Goal: Task Accomplishment & Management: Complete application form

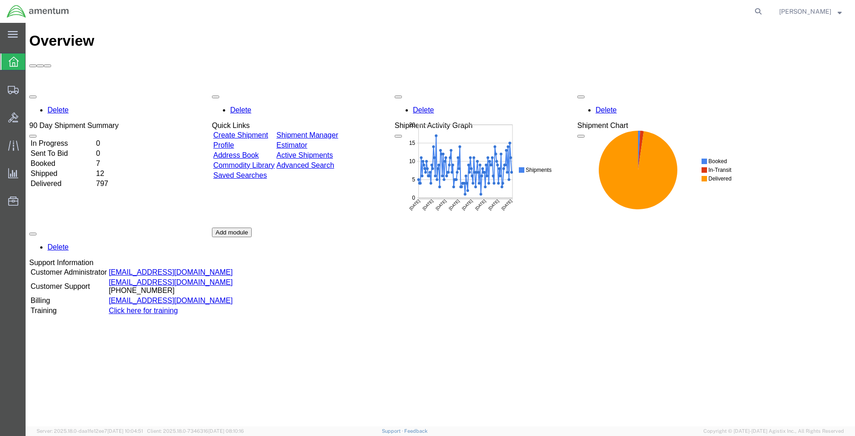
drag, startPoint x: 750, startPoint y: 12, endPoint x: 743, endPoint y: 15, distance: 7.2
click at [752, 12] on icon at bounding box center [758, 11] width 13 height 13
click at [511, 17] on input "search" at bounding box center [613, 11] width 278 height 22
paste input "56608698"
type input "56608698"
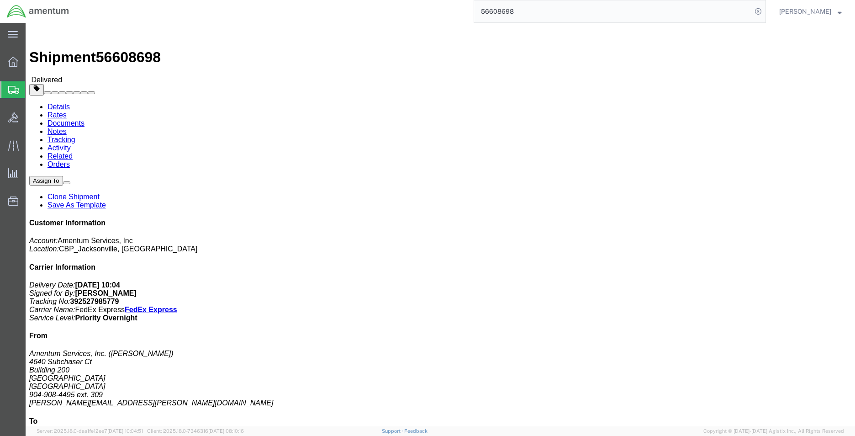
click at [0, 0] on span "Create Shipment" at bounding box center [0, 0] width 0 height 0
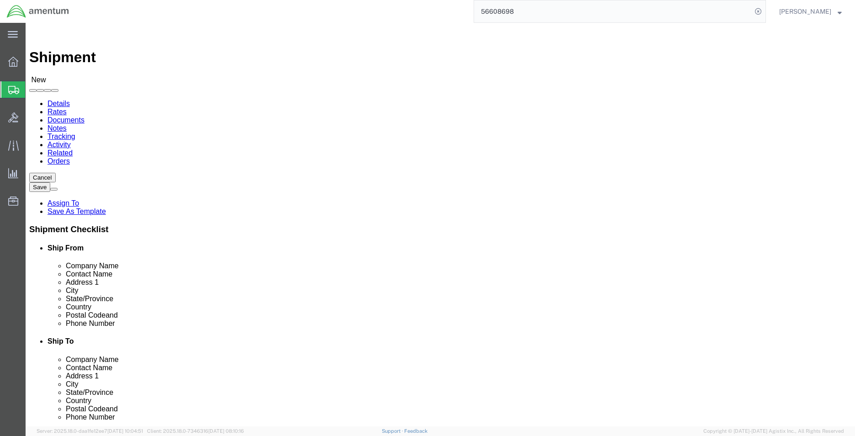
select select
click at [556, 11] on input "56608698" at bounding box center [613, 11] width 278 height 22
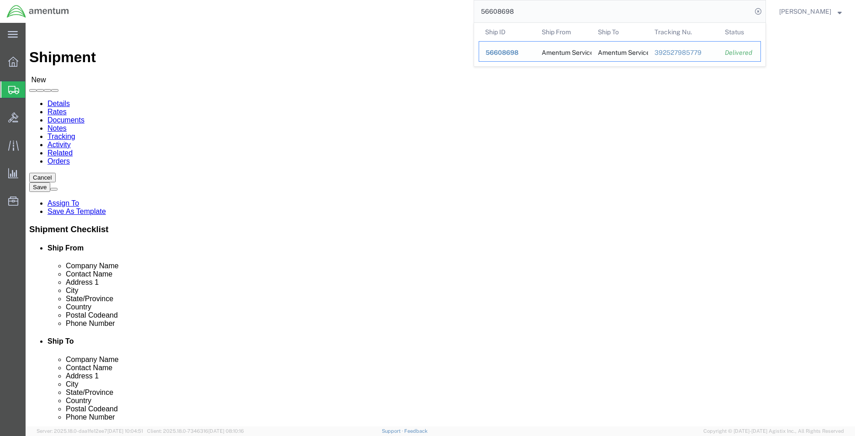
click at [509, 54] on span "56608698" at bounding box center [501, 52] width 33 height 7
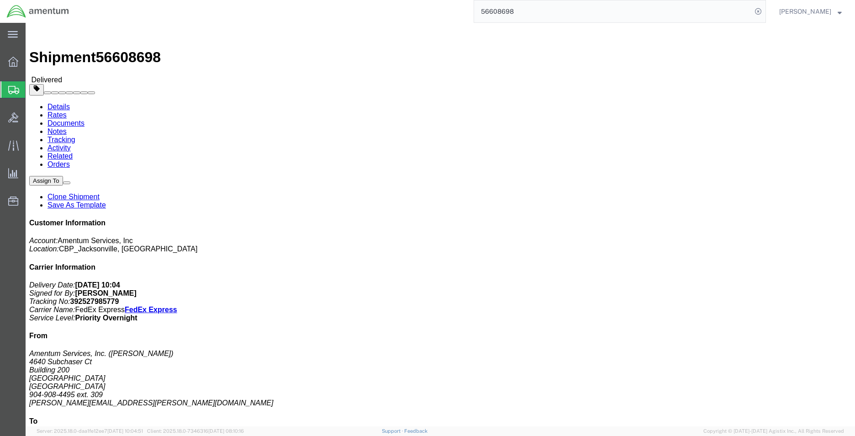
click span
click link "Clone Shipment"
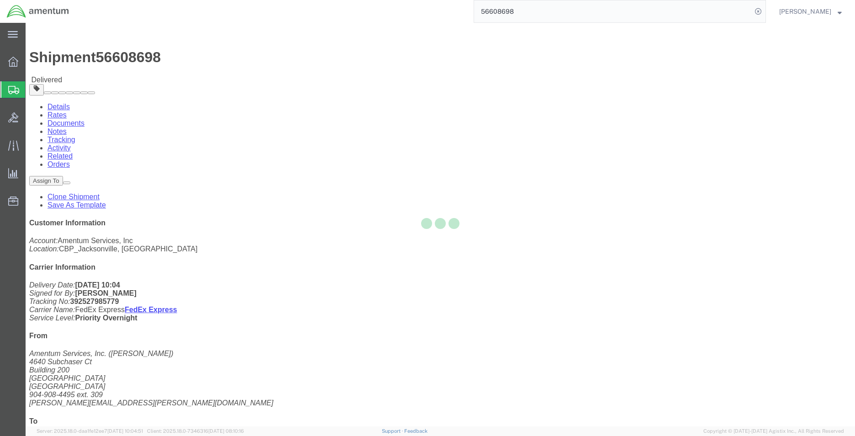
select select "49917"
select select "49941"
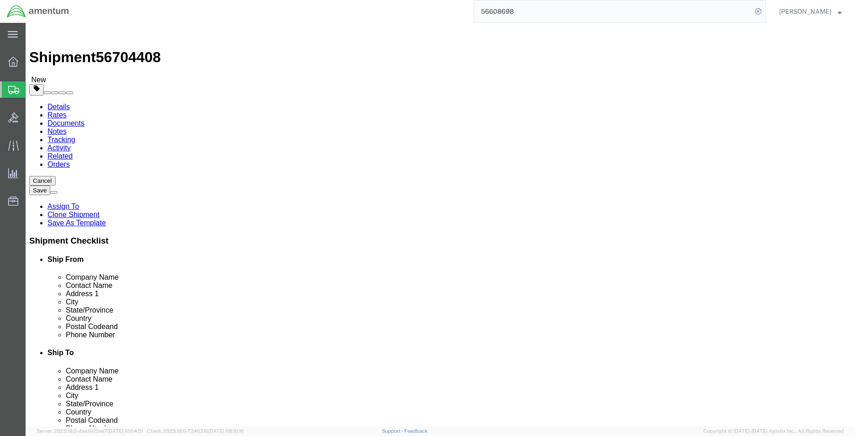
type input "ser"
select select "49917"
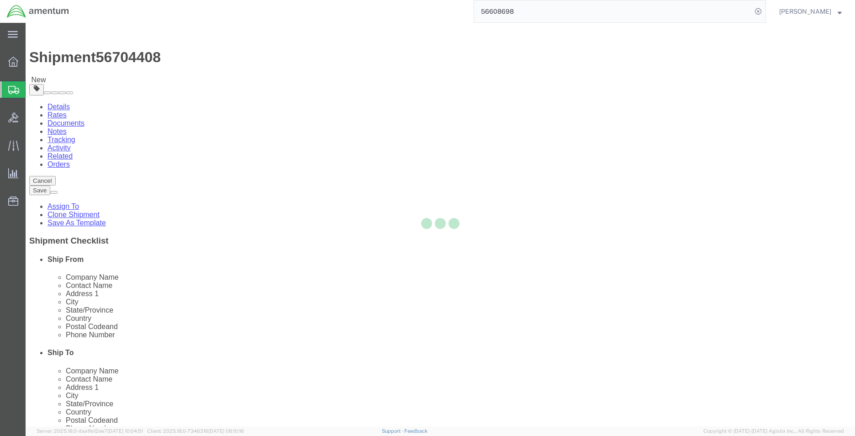
type input "Amentum Services, Inc."
type input "4640 Subchaser Ct"
type input "Bldg 200"
type input "[GEOGRAPHIC_DATA]"
type input "32244"
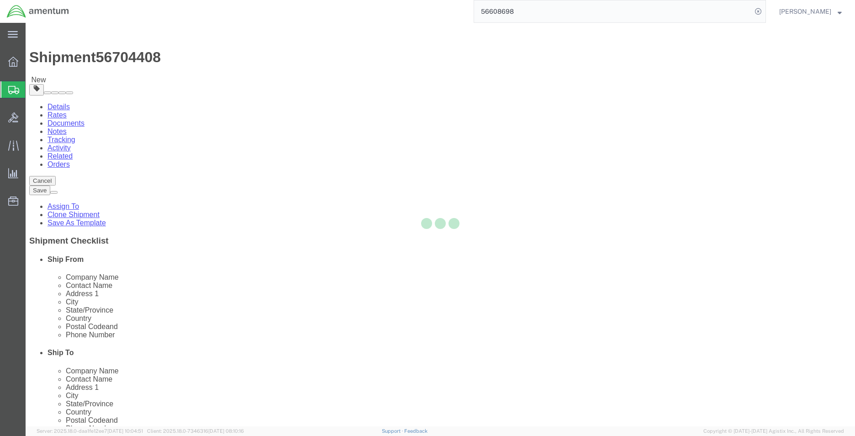
type input "[PHONE_NUMBER]"
checkbox input "false"
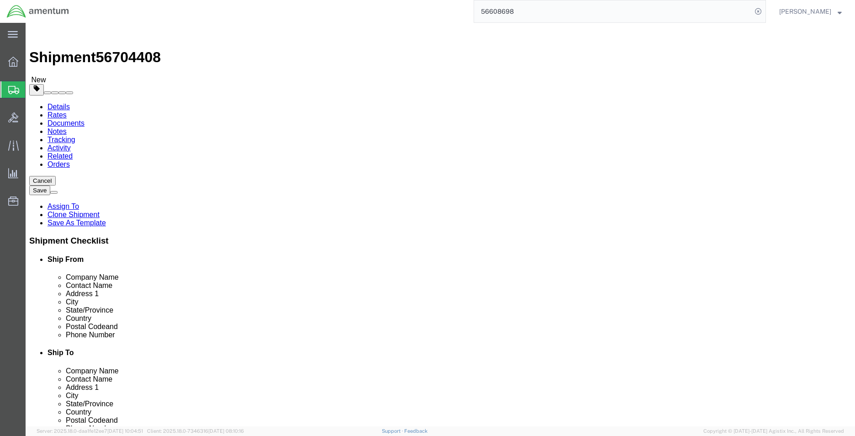
select select "FL"
drag, startPoint x: 257, startPoint y: 328, endPoint x: 134, endPoint y: 328, distance: 122.8
click input "[PERSON_NAME][EMAIL_ADDRESS][PERSON_NAME][DOMAIN_NAME]"
click input "text"
paste input "[PERSON_NAME][EMAIL_ADDRESS][PERSON_NAME][DOMAIN_NAME]"
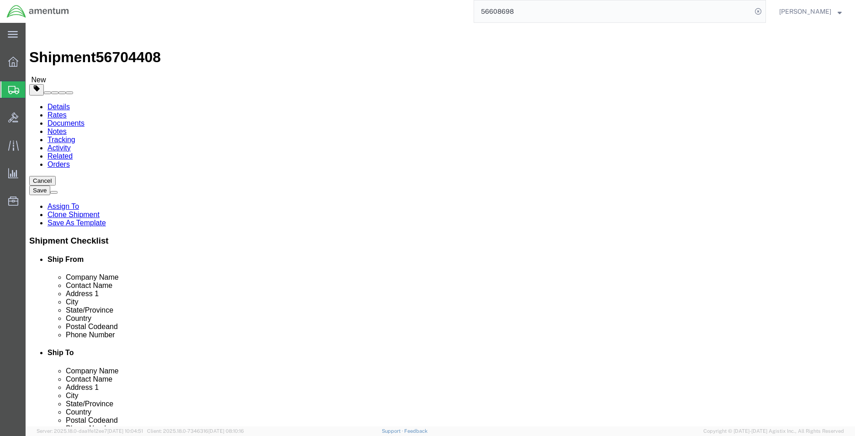
type input "[PERSON_NAME][EMAIL_ADDRESS][PERSON_NAME][DOMAIN_NAME]"
checkbox input "true"
click input "text"
type input "s"
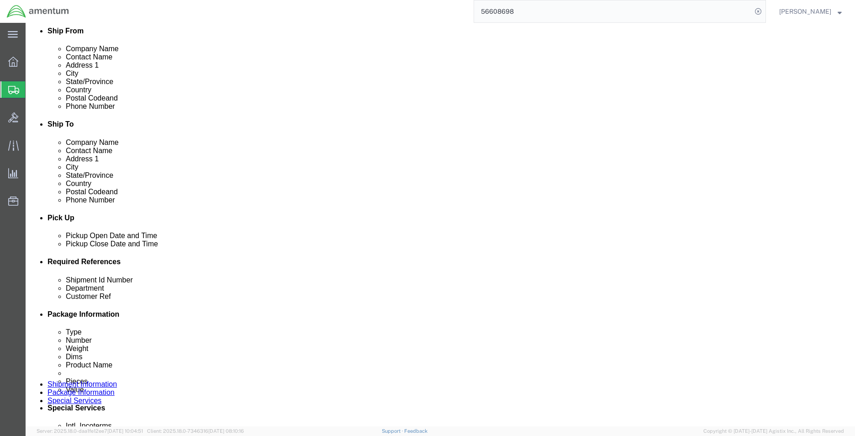
type input "SUPPLY DEPT"
click div
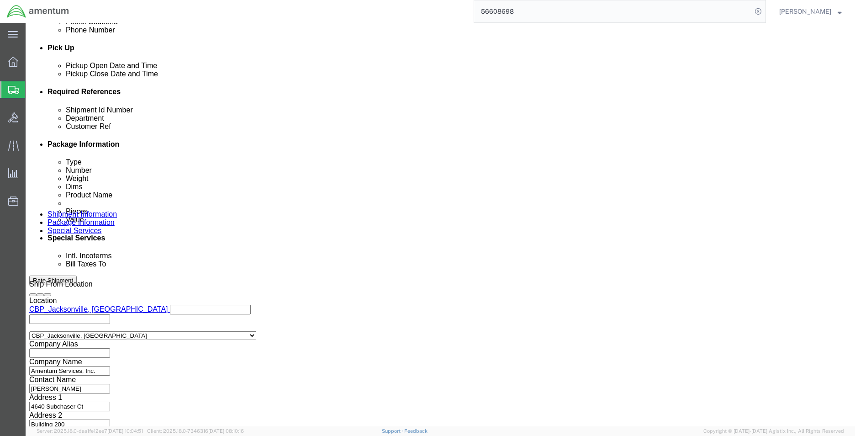
click input "4:55 PM"
type input "8:00 AM"
click button "Apply"
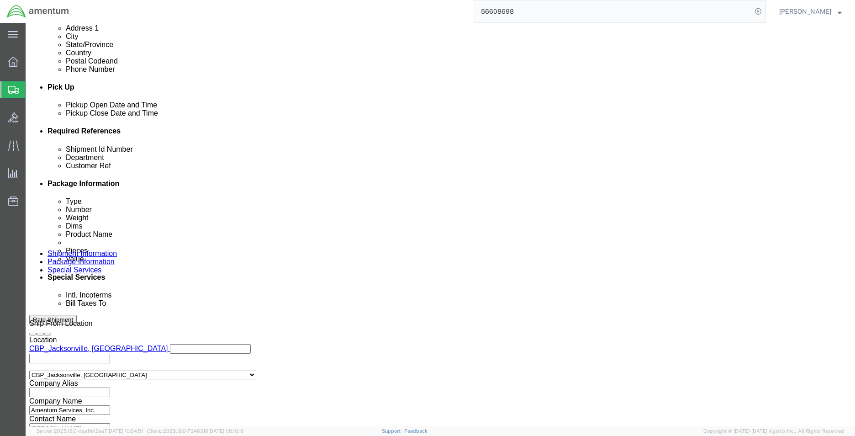
scroll to position [307, 0]
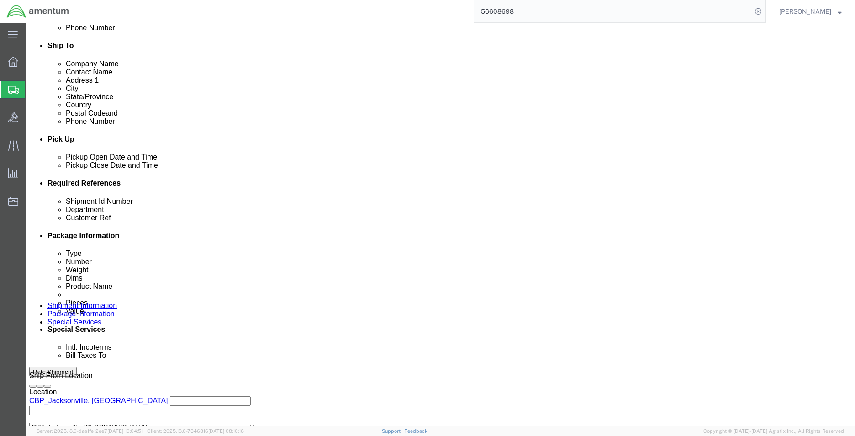
click div
type input "2:00 PM"
click button "Apply"
click div "[DATE] 8:00 AM"
click div "Delivery by Date Delivery Start Date Delivery Start Time Deliver Open Date and …"
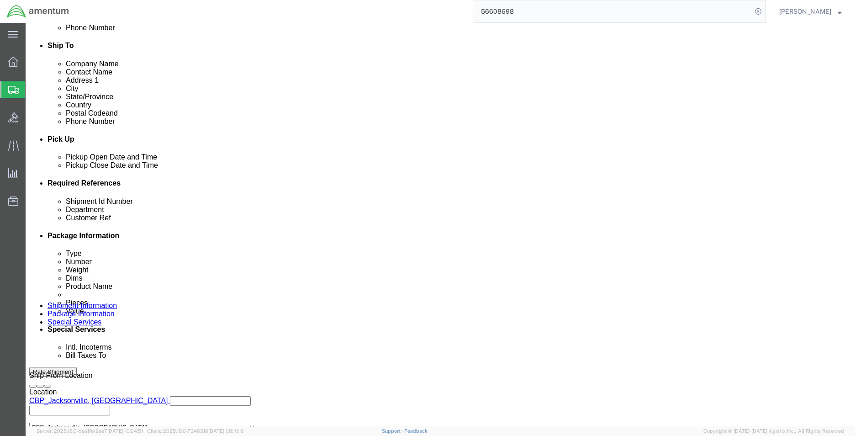
click input "NVG TO MCA"
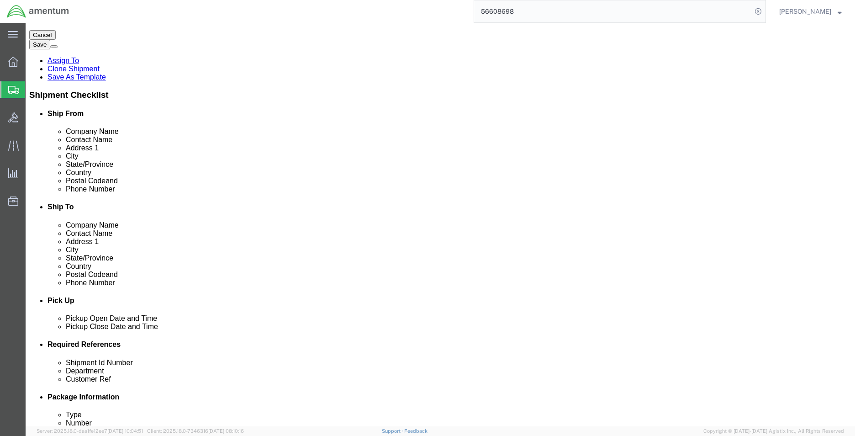
scroll to position [274, 0]
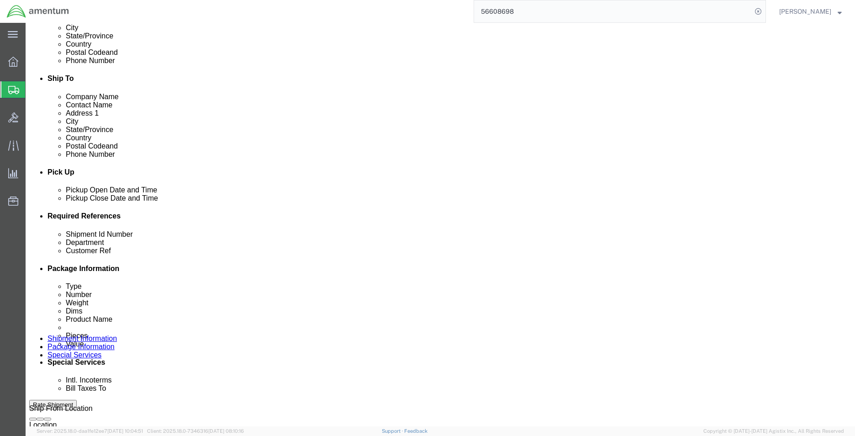
type input "NVG TO [MEDICAL_DATA]"
click input "6118.03.03.2219.000.SER.0000"
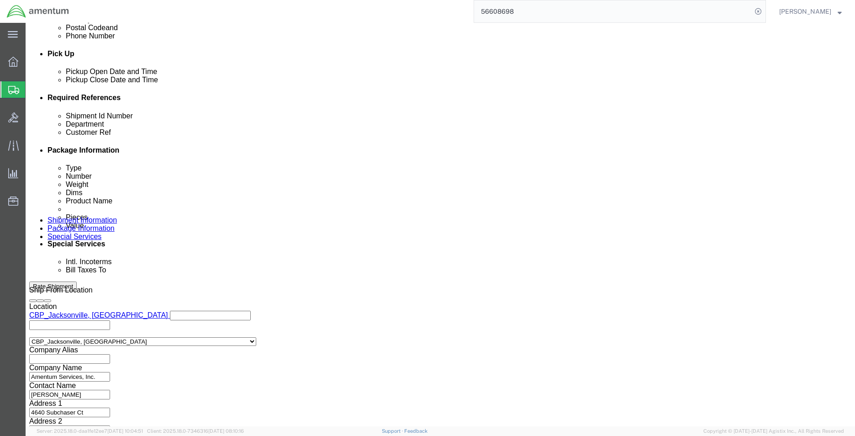
scroll to position [398, 0]
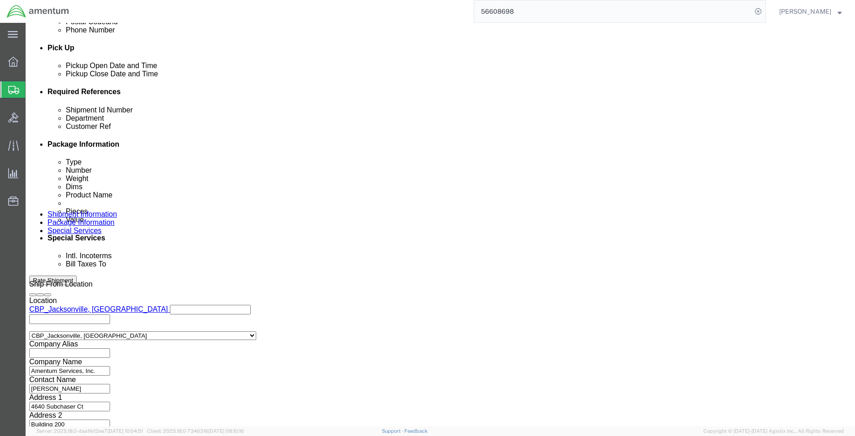
type input "6118.03.03.2219.000.MCA.0000"
click button "Continue"
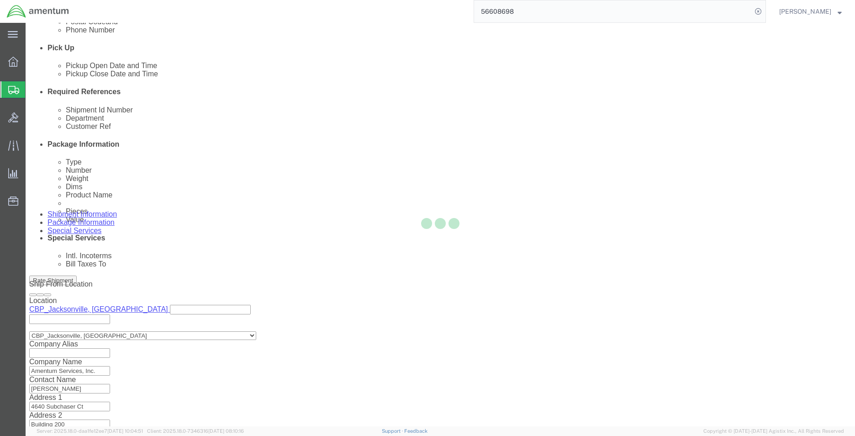
scroll to position [0, 0]
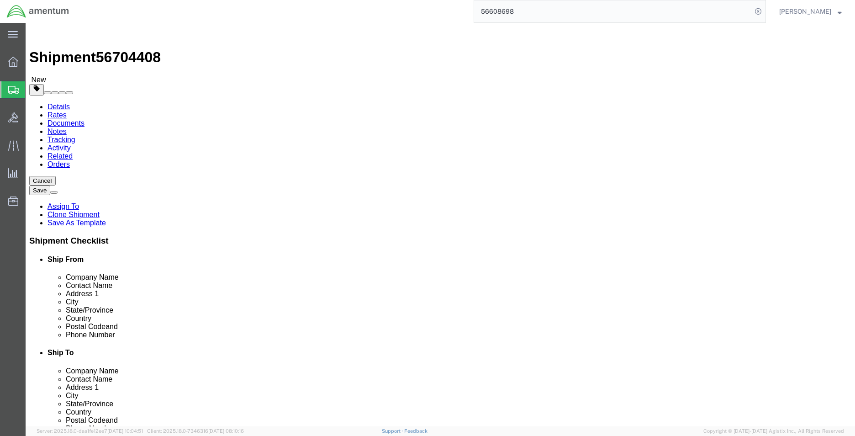
drag, startPoint x: 145, startPoint y: 191, endPoint x: 109, endPoint y: 192, distance: 36.1
click div "Dimensions Length 16.00 x Width 16.00 x Height 10.00 Select cm ft in"
type input "24"
type input "13"
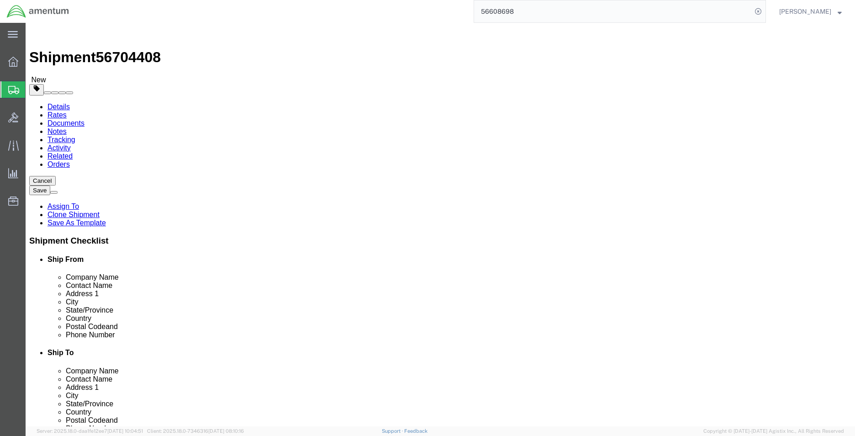
type input "11"
drag, startPoint x: 377, startPoint y: 259, endPoint x: 357, endPoint y: 264, distance: 20.6
click div "Package Content # 1 1 x Cardboard Box(es) Package Type Select Bale(s) Basket(s)…"
click dd "30000.00 USD"
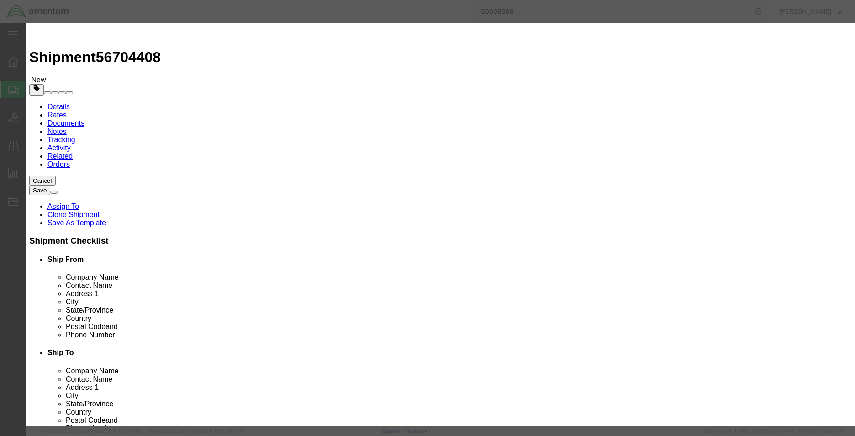
click input "NVG"
drag, startPoint x: 293, startPoint y: 70, endPoint x: 244, endPoint y: 74, distance: 49.0
click div "Product Name NVG"
type input "NVG"
click textarea
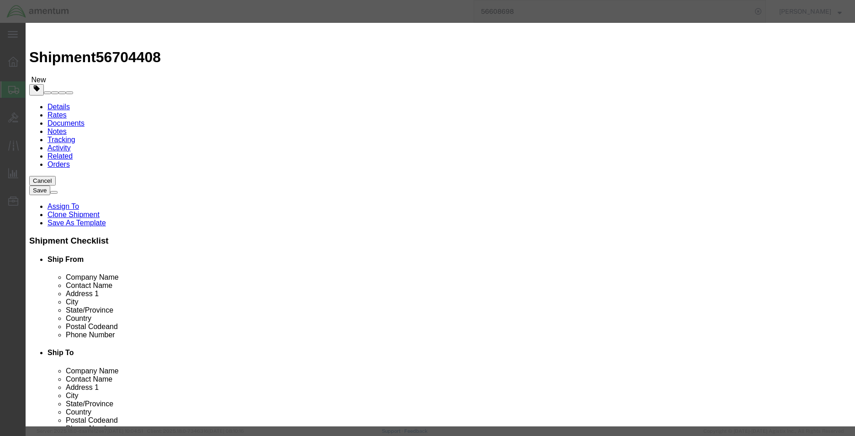
paste textarea "NVG"
click input "NVG"
drag, startPoint x: 279, startPoint y: 70, endPoint x: 245, endPoint y: 70, distance: 33.8
click div "Product Name NVG NVG"
click textarea "NVG"
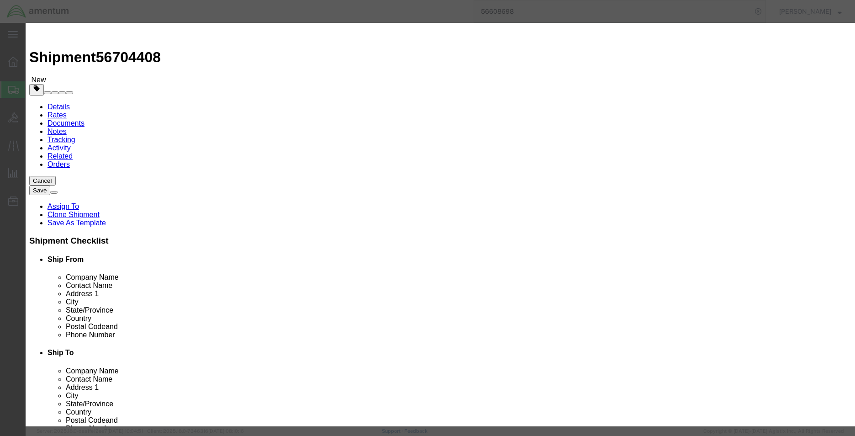
drag, startPoint x: 545, startPoint y: 80, endPoint x: 493, endPoint y: 82, distance: 52.1
click div "Description NVG SN: 680274"
paste textarea ","
paste textarea "SN: 680274"
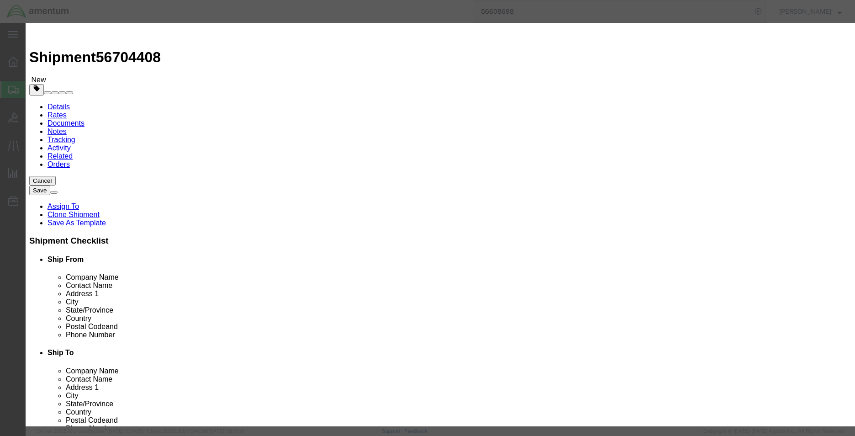
type textarea "NVG SN: 680274,SN: 680273,SN: 680272"
click button "Save & Close"
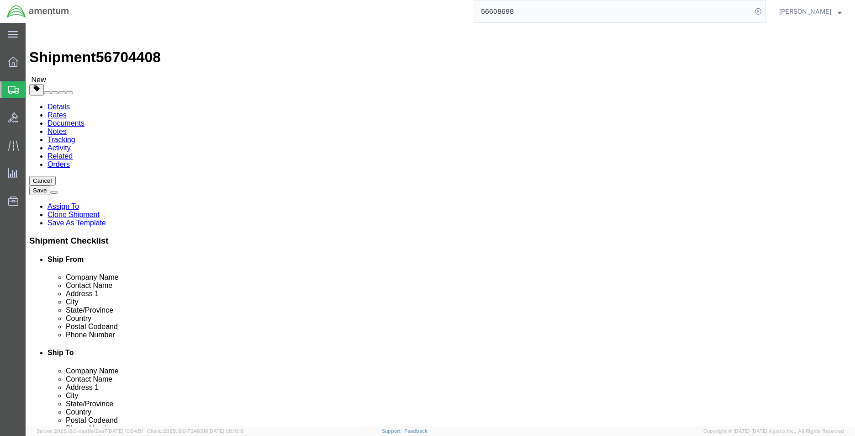
click button "Continue"
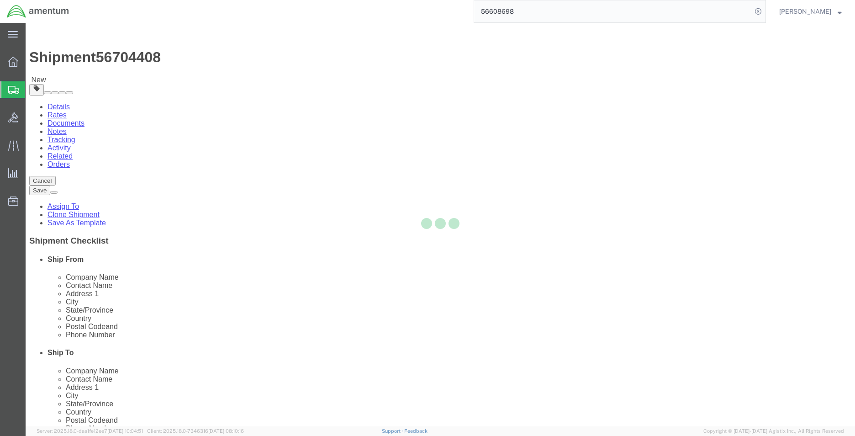
select select
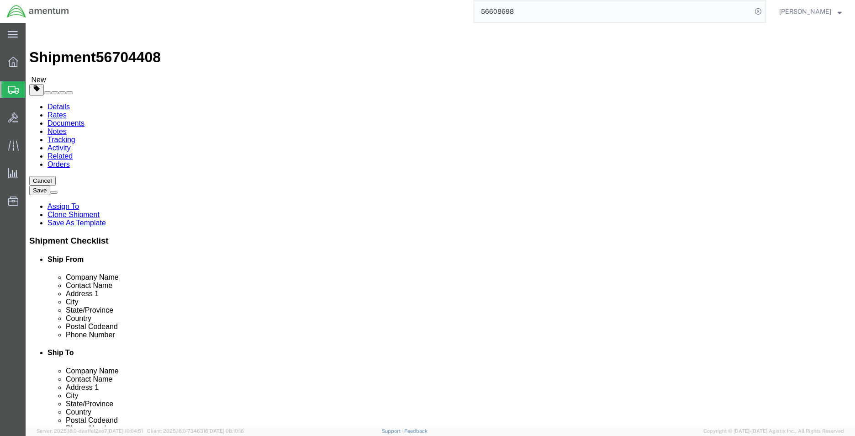
select select "DEPARTMENT"
click span "Select one or more"
click span "Site Support"
select select "PICKUP_SITE_SUPPORT"
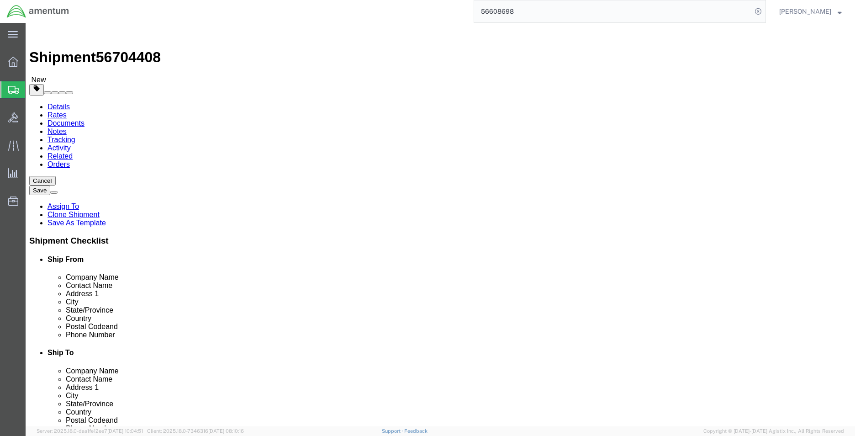
click div "Instructions"
click button "Rate Shipment"
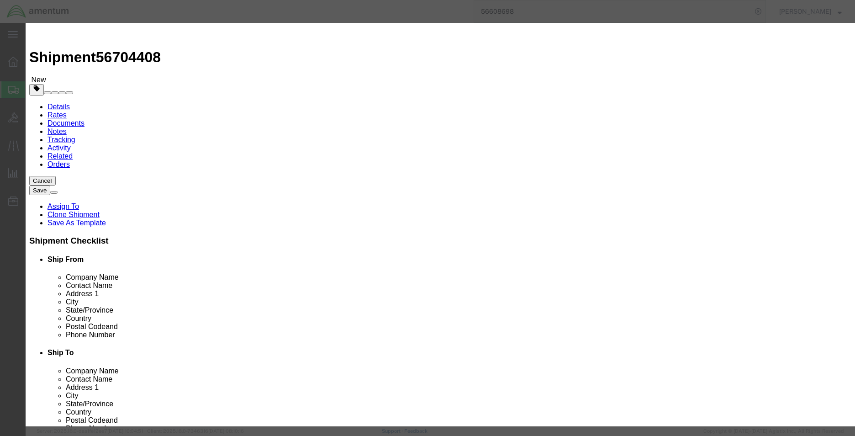
click button "button"
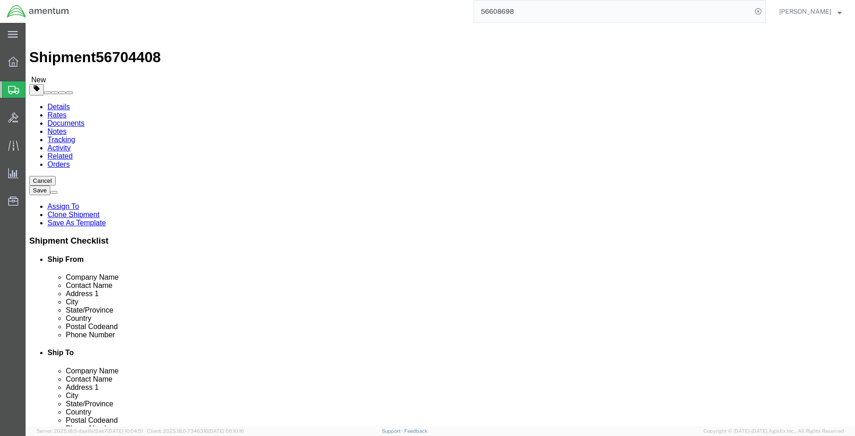
click link "Details"
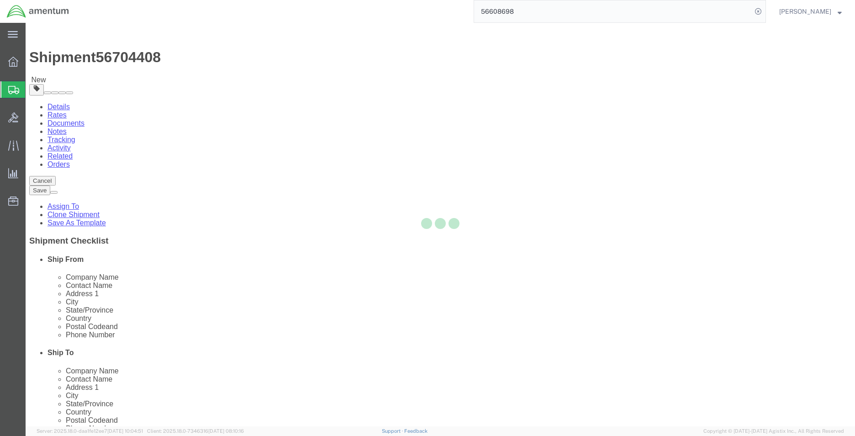
select select "49917"
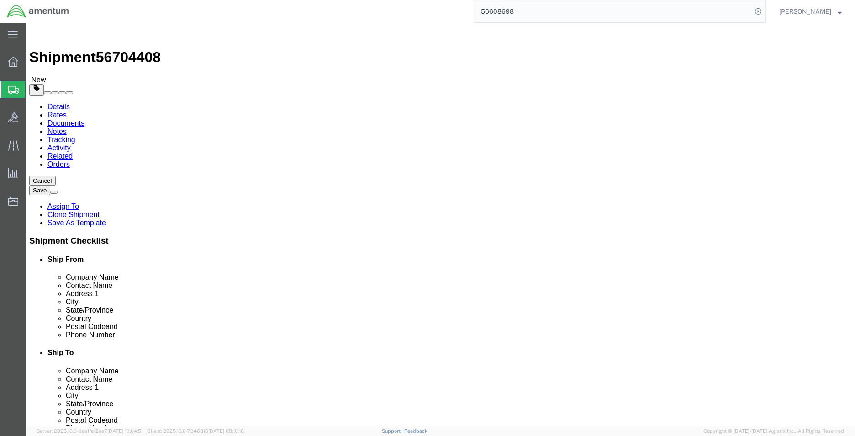
type input "MCA"
select select "49941"
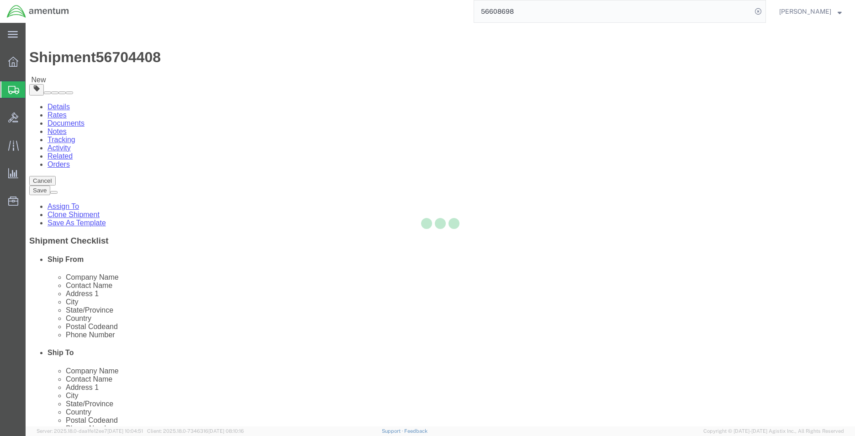
type input "Amentum Services, Inc"
type input "[PERSON_NAME]"
type input "[STREET_ADDRESS]"
type input "32C"
type input "McAllen"
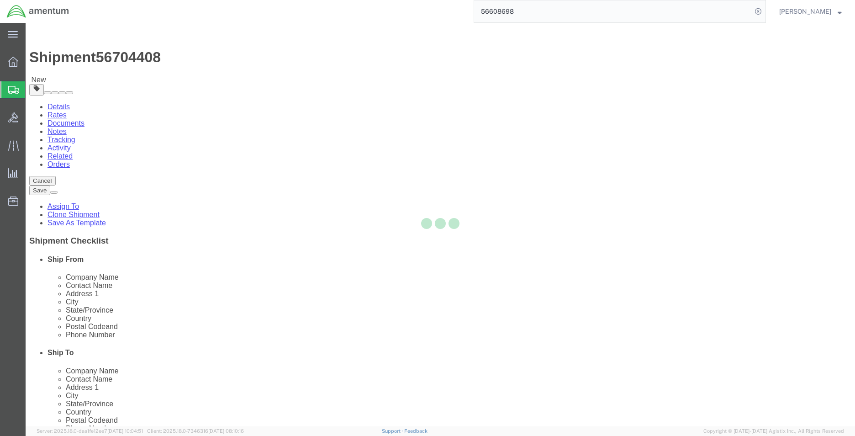
type input "78503"
type input "[PHONE_NUMBER]"
type input "[PERSON_NAME][EMAIL_ADDRESS][PERSON_NAME][DOMAIN_NAME]"
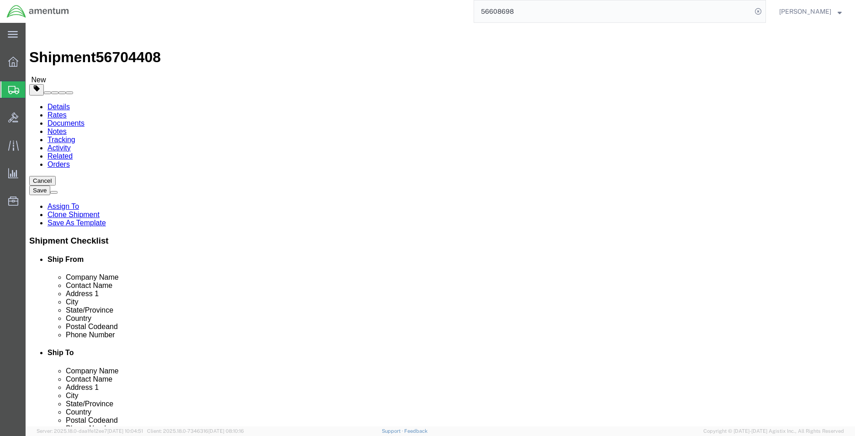
select select "[GEOGRAPHIC_DATA]"
click button "Rate Shipment"
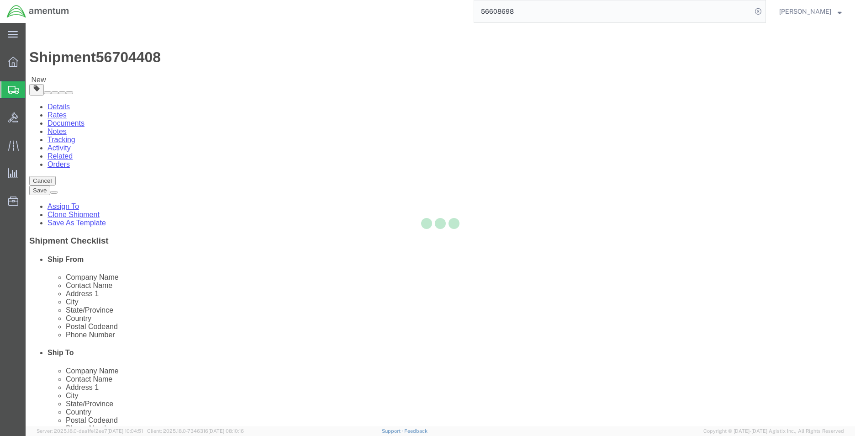
click at [511, 161] on div at bounding box center [440, 224] width 829 height 403
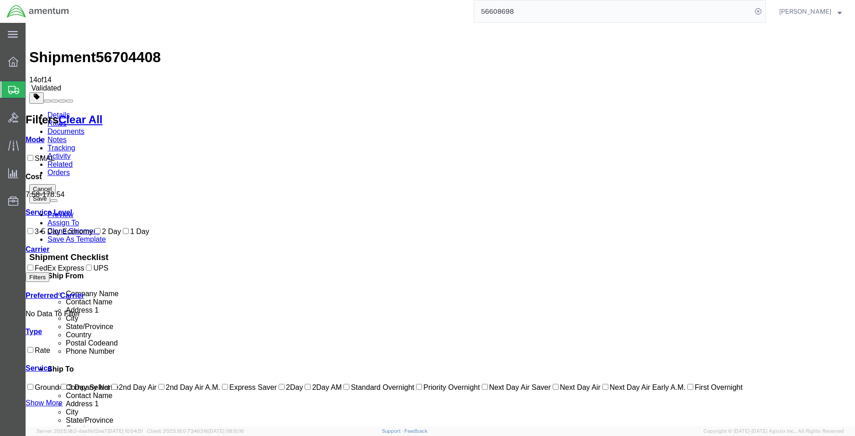
click at [56, 111] on link "Details" at bounding box center [58, 115] width 22 height 8
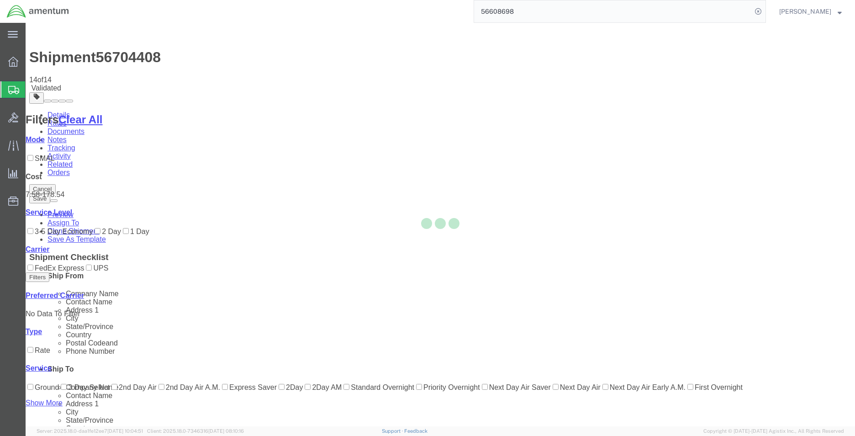
select select "49917"
select select "49941"
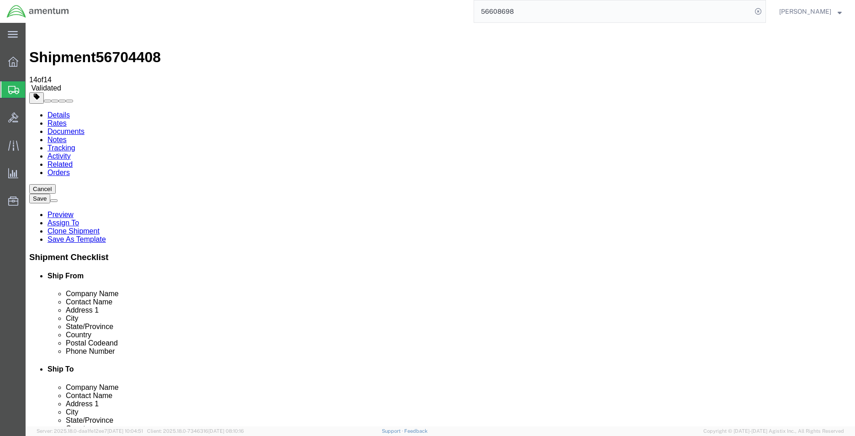
type input "SER"
select select "49917"
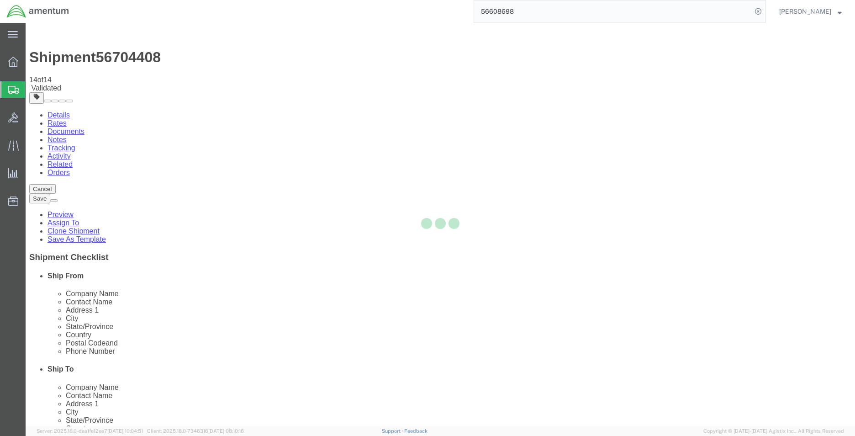
type input "Amentum Services, Inc."
type input "4640 Subchaser Ct"
type input "Bldg 200"
type input "[GEOGRAPHIC_DATA]"
type input "32244"
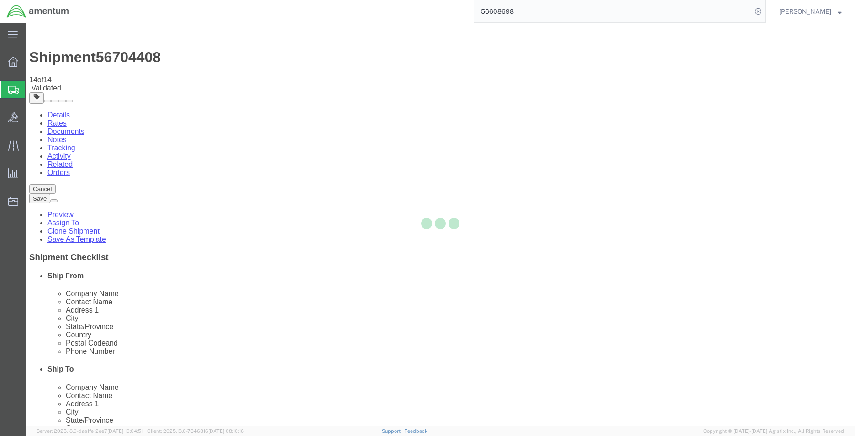
type input "[PHONE_NUMBER]"
checkbox input "false"
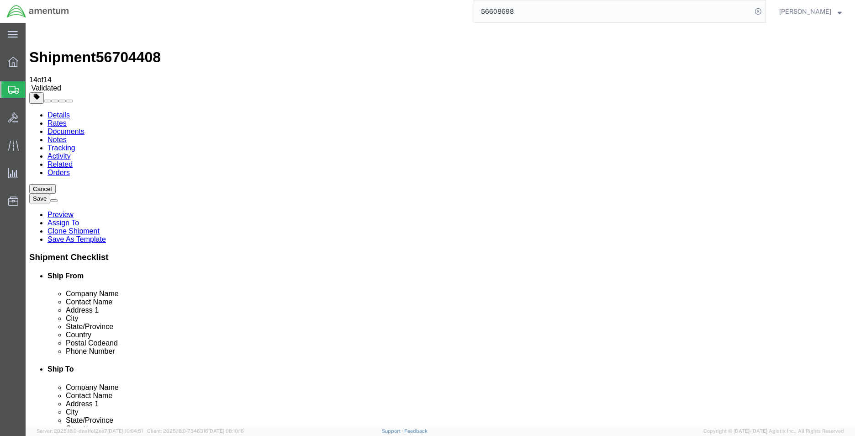
select select "FL"
click input "[PERSON_NAME][EMAIL_ADDRESS][PERSON_NAME][DOMAIN_NAME]"
drag, startPoint x: 225, startPoint y: 326, endPoint x: 135, endPoint y: 324, distance: 90.0
click input "[PERSON_NAME][EMAIL_ADDRESS][PERSON_NAME][DOMAIN_NAME]"
click input "text"
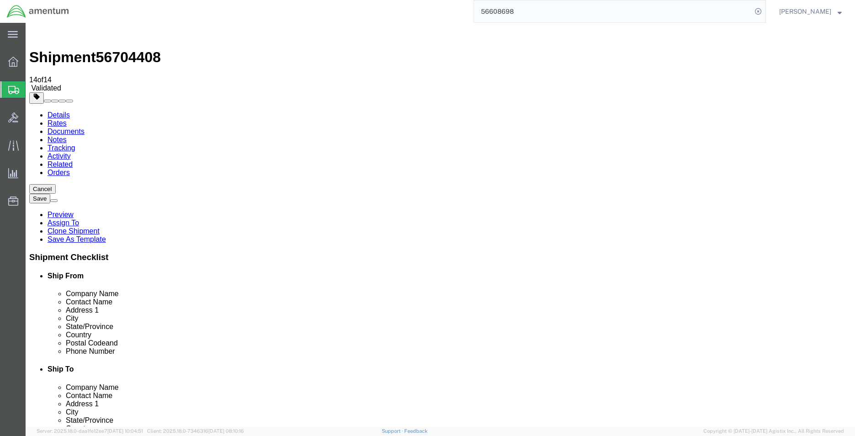
paste input "[PERSON_NAME][EMAIL_ADDRESS][PERSON_NAME][DOMAIN_NAME]"
type input "[PERSON_NAME][EMAIL_ADDRESS][PERSON_NAME][DOMAIN_NAME]"
checkbox input "true"
click input "text"
type input "S"
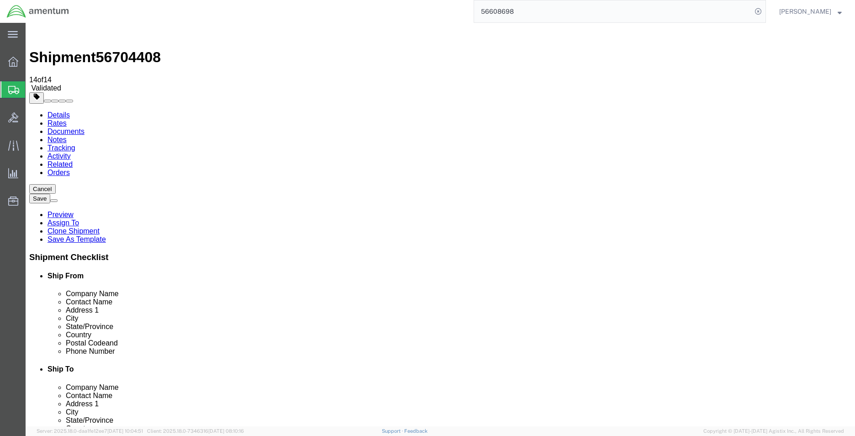
type input "SUPPLY DEPT"
type input "MCA"
select select "49941"
type input "Amentum Services, Inc"
type input "[PERSON_NAME]"
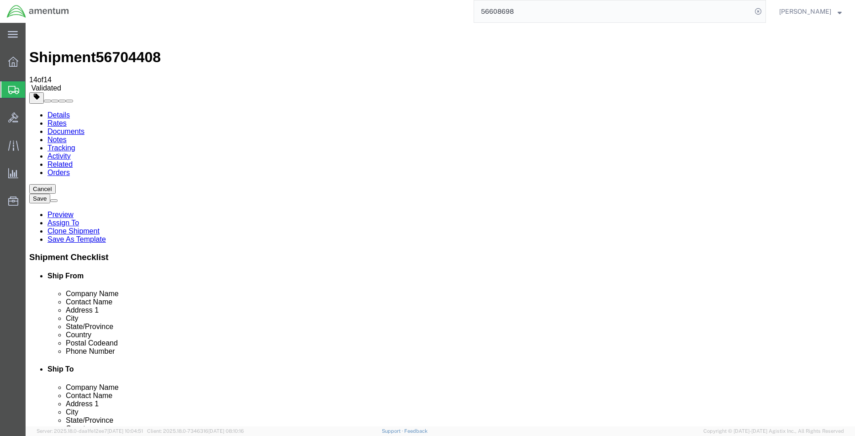
type input "[STREET_ADDRESS]"
type input "32C"
type input "McAllen"
type input "78503"
type input "[PHONE_NUMBER]"
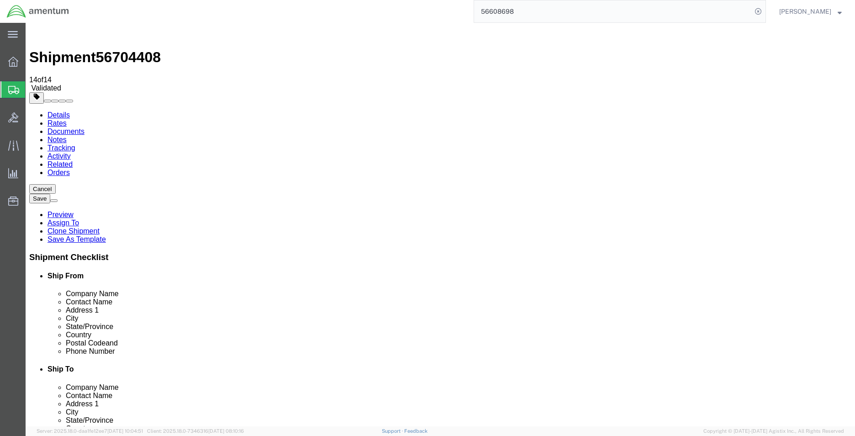
type input "[PERSON_NAME][EMAIL_ADDRESS][PERSON_NAME][DOMAIN_NAME]"
select select "[GEOGRAPHIC_DATA]"
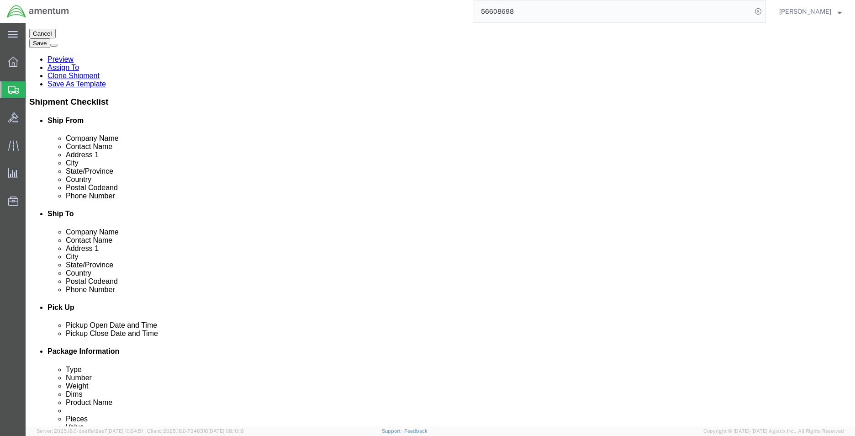
scroll to position [183, 0]
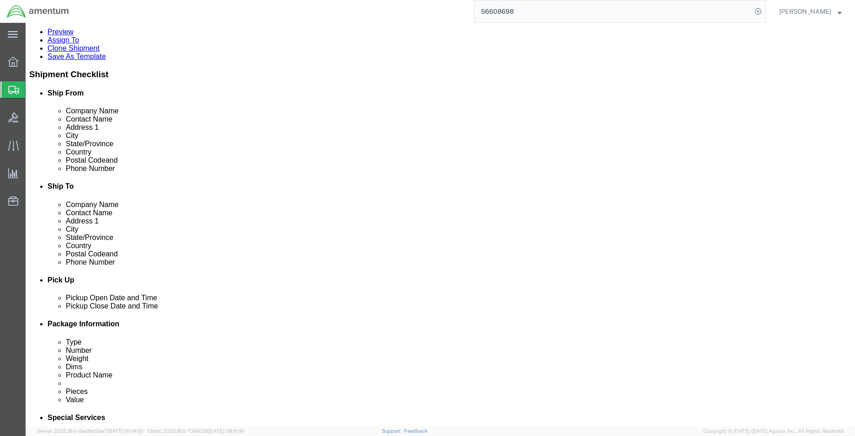
click button "Rate Shipment"
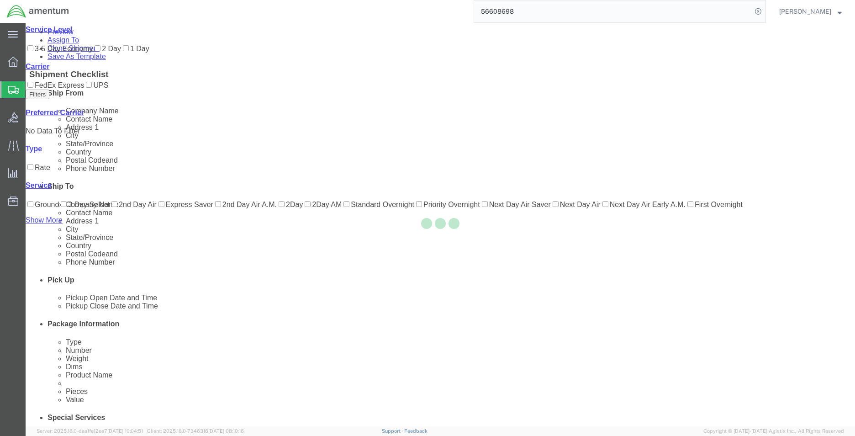
scroll to position [20, 0]
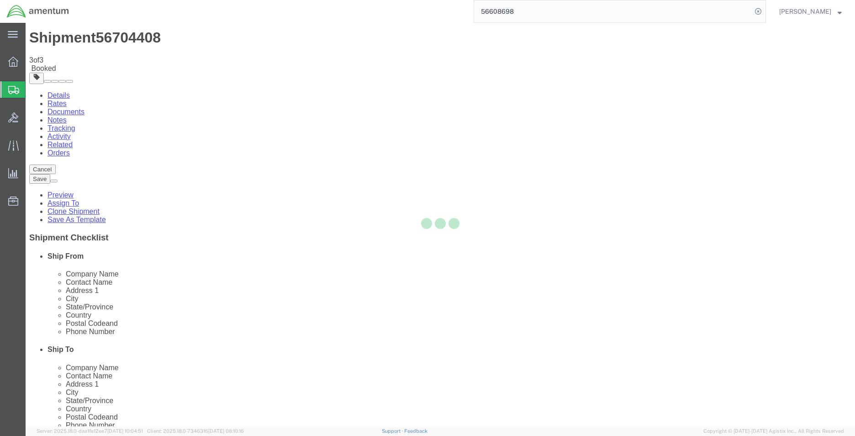
scroll to position [0, 0]
